Goal: Information Seeking & Learning: Learn about a topic

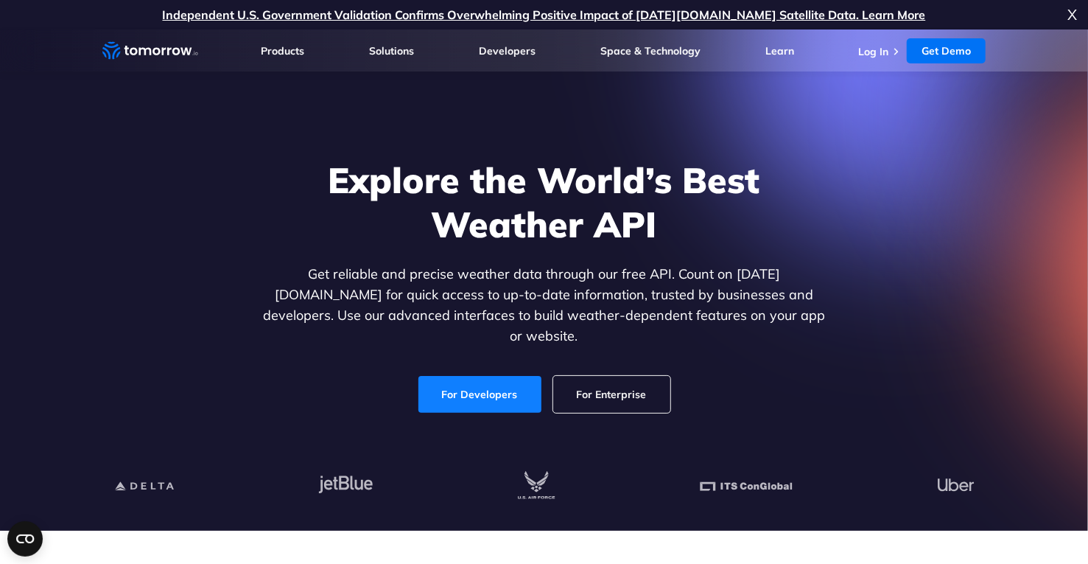
click at [474, 386] on link "For Developers" at bounding box center [479, 394] width 123 height 37
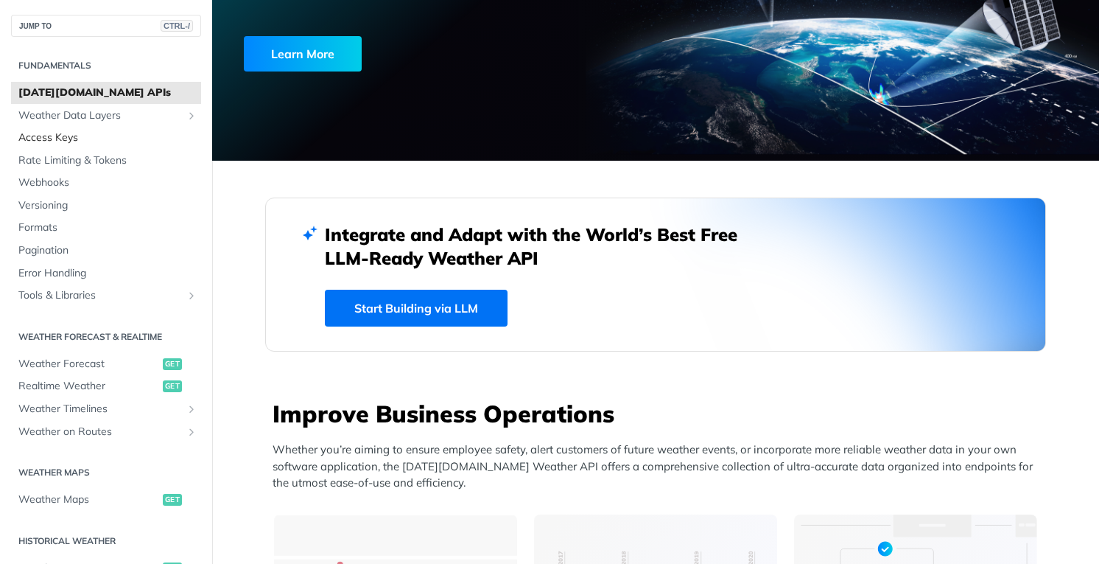
click at [73, 141] on span "Access Keys" at bounding box center [107, 137] width 179 height 15
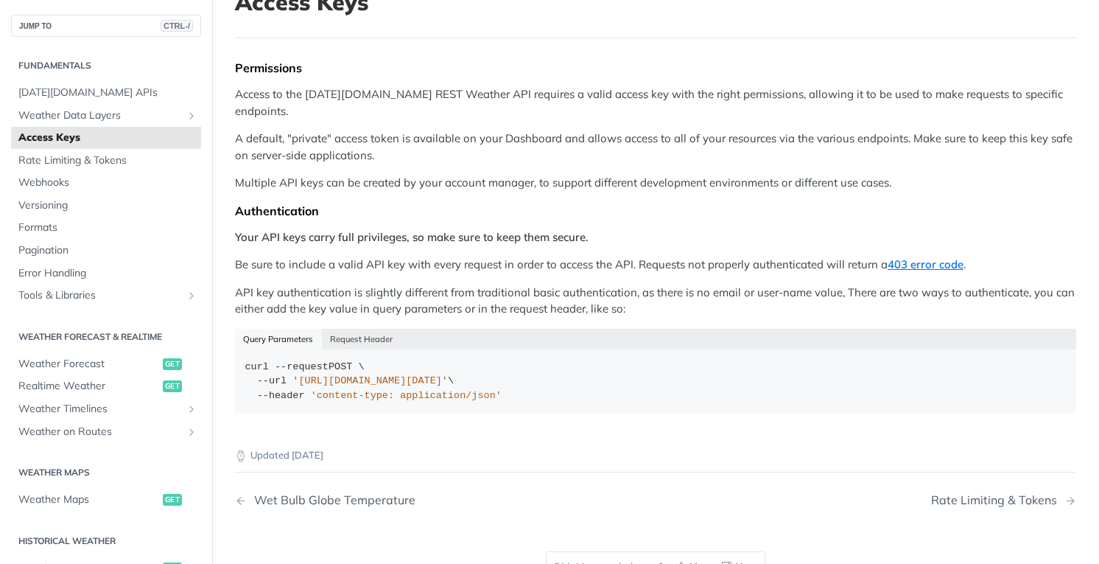
scroll to position [124, 0]
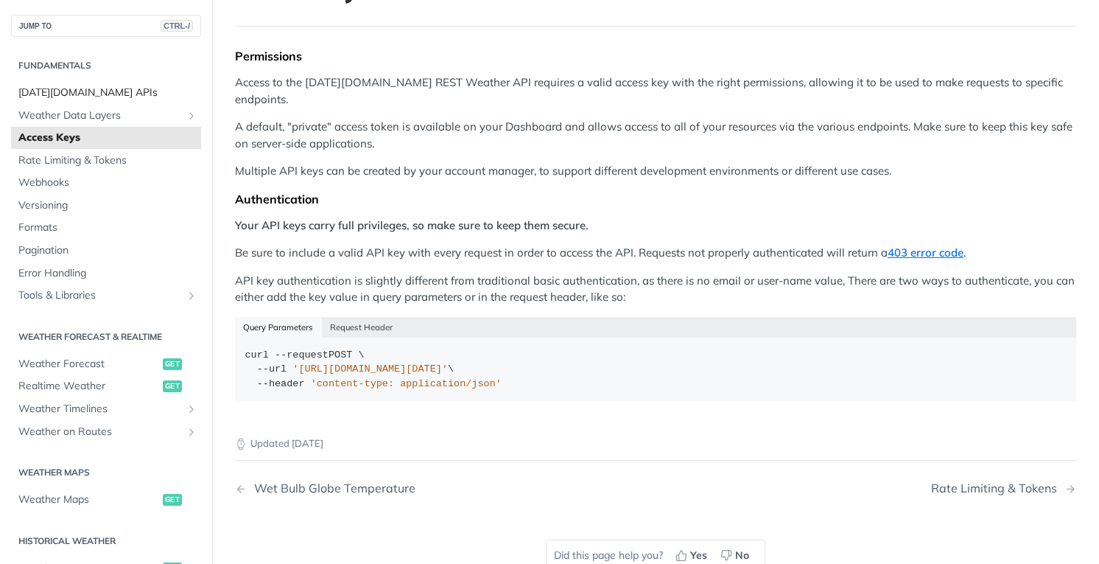
click at [83, 92] on span "Tomorrow.io APIs" at bounding box center [107, 92] width 179 height 15
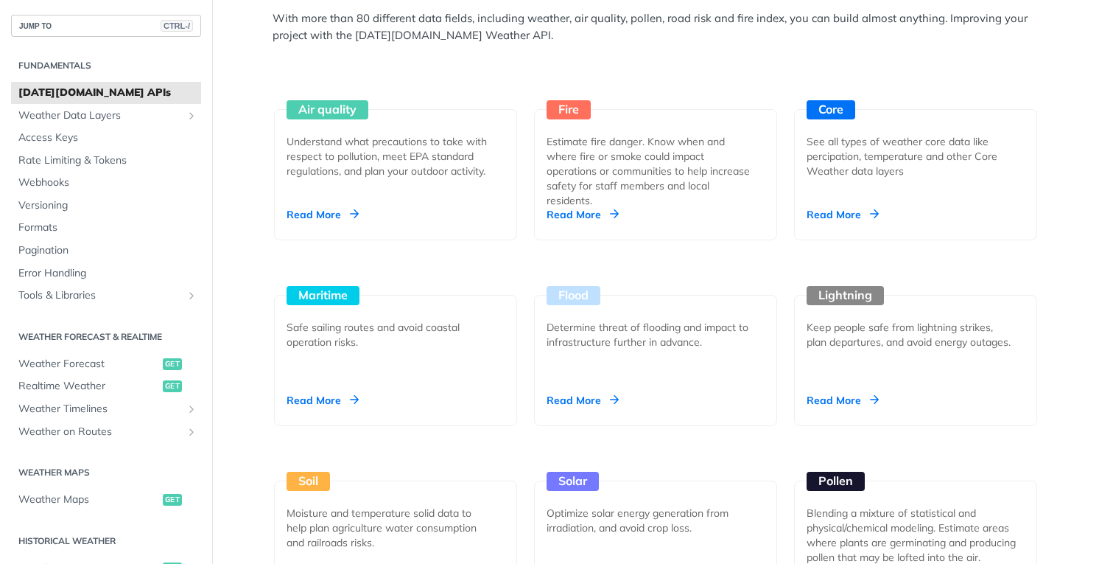
scroll to position [1353, 0]
click at [926, 543] on div "Blending a mixture of statistical and physical/chemical modeling. Estimate area…" at bounding box center [916, 534] width 218 height 59
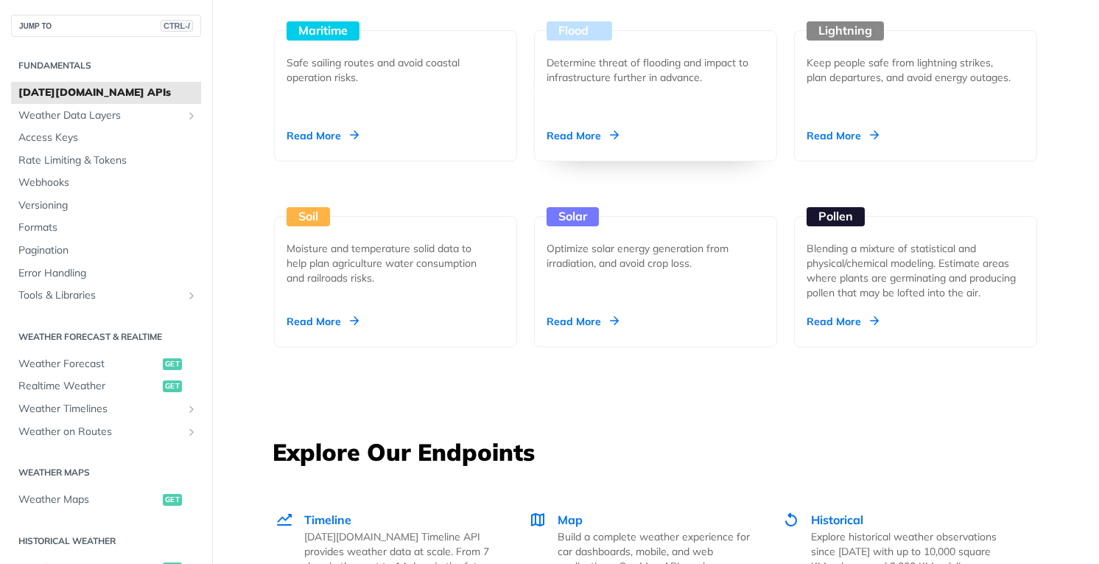
scroll to position [1592, 0]
